Goal: Information Seeking & Learning: Learn about a topic

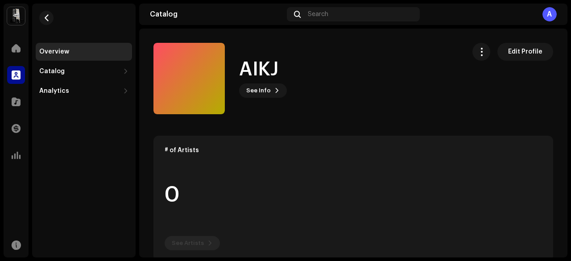
click at [262, 89] on span "See Info" at bounding box center [258, 91] width 25 height 18
click at [24, 102] on div at bounding box center [16, 102] width 18 height 18
